Goal: Contribute content

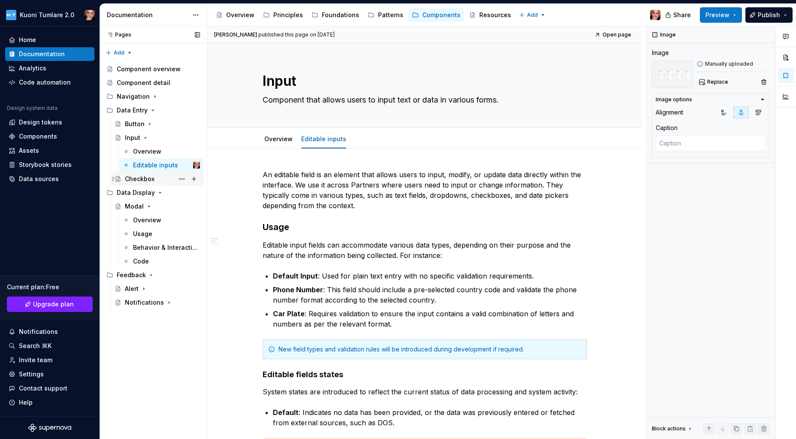
click at [144, 180] on div "Checkbox" at bounding box center [140, 179] width 30 height 9
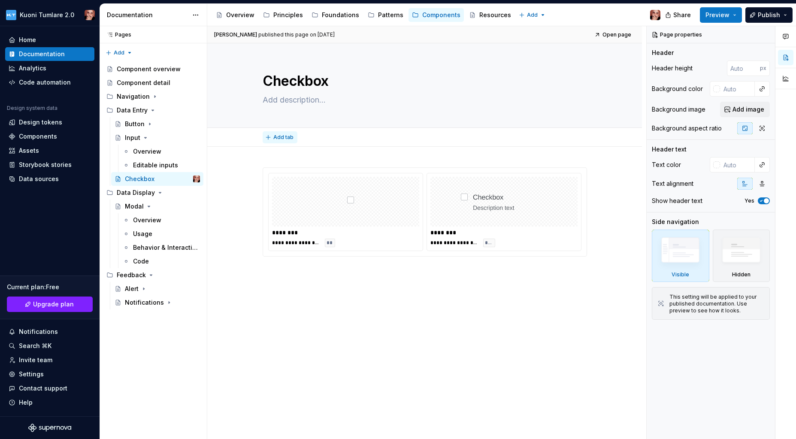
type textarea "*"
click at [283, 138] on span "Add tab" at bounding box center [283, 137] width 20 height 7
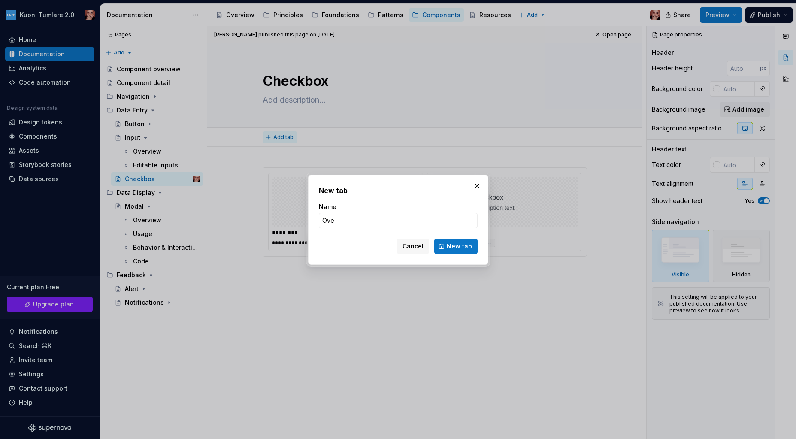
type input "Over"
type textarea "*"
type input "Overview"
click at [462, 247] on span "New tab" at bounding box center [459, 246] width 25 height 9
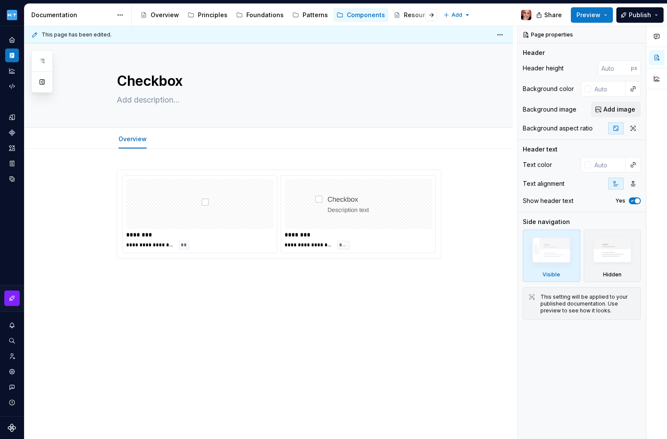
type textarea "*"
